Goal: Task Accomplishment & Management: Manage account settings

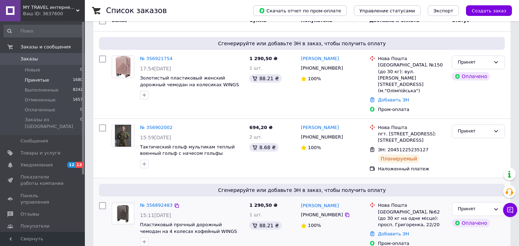
scroll to position [71, 0]
